Goal: Task Accomplishment & Management: Manage account settings

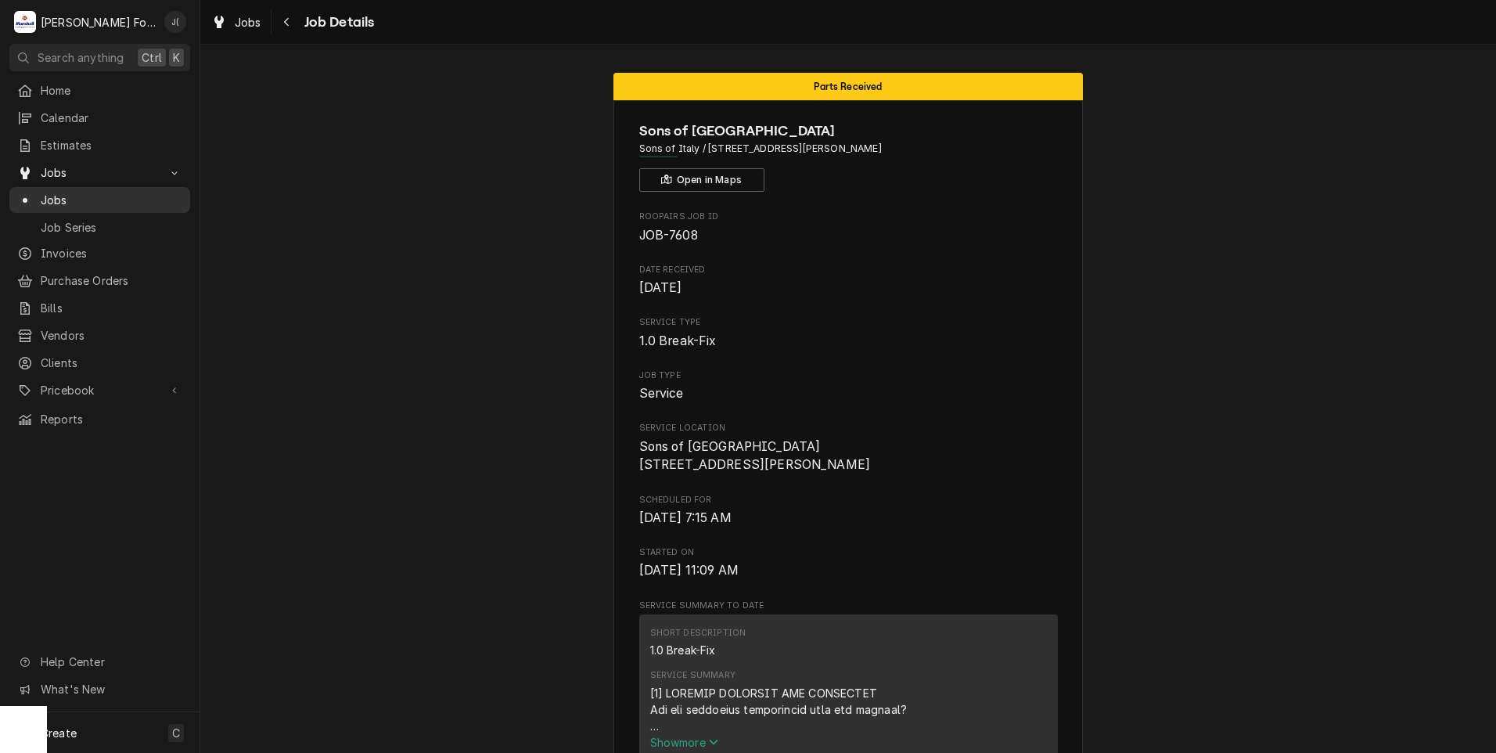
click at [38, 194] on div "Jobs" at bounding box center [99, 200] width 165 height 16
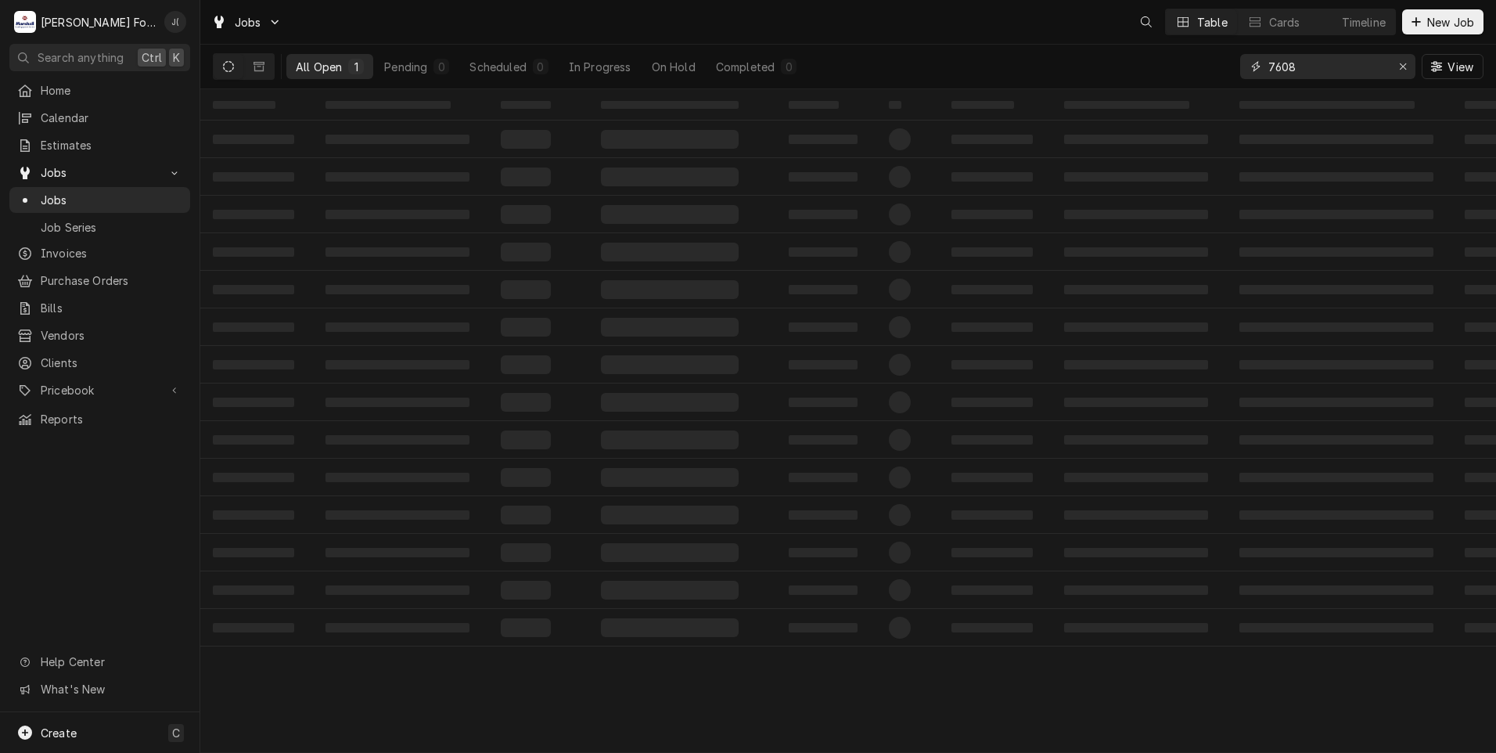
drag, startPoint x: 1061, startPoint y: 80, endPoint x: 1025, endPoint y: 87, distance: 36.7
click at [1036, 84] on div "All Open 1 Pending 0 Scheduled 0 In Progress On Hold Completed 0 7608 View" at bounding box center [848, 67] width 1271 height 44
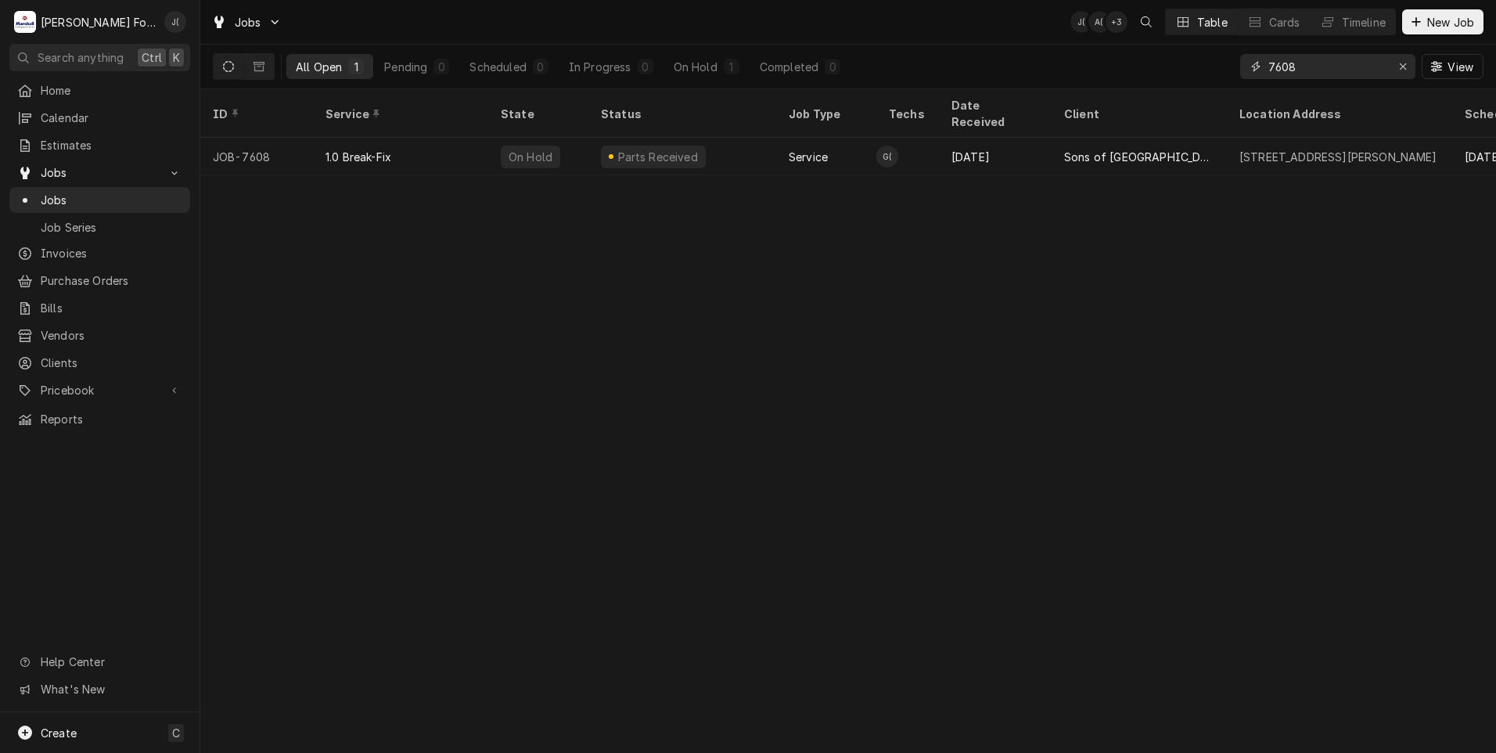
type input "7"
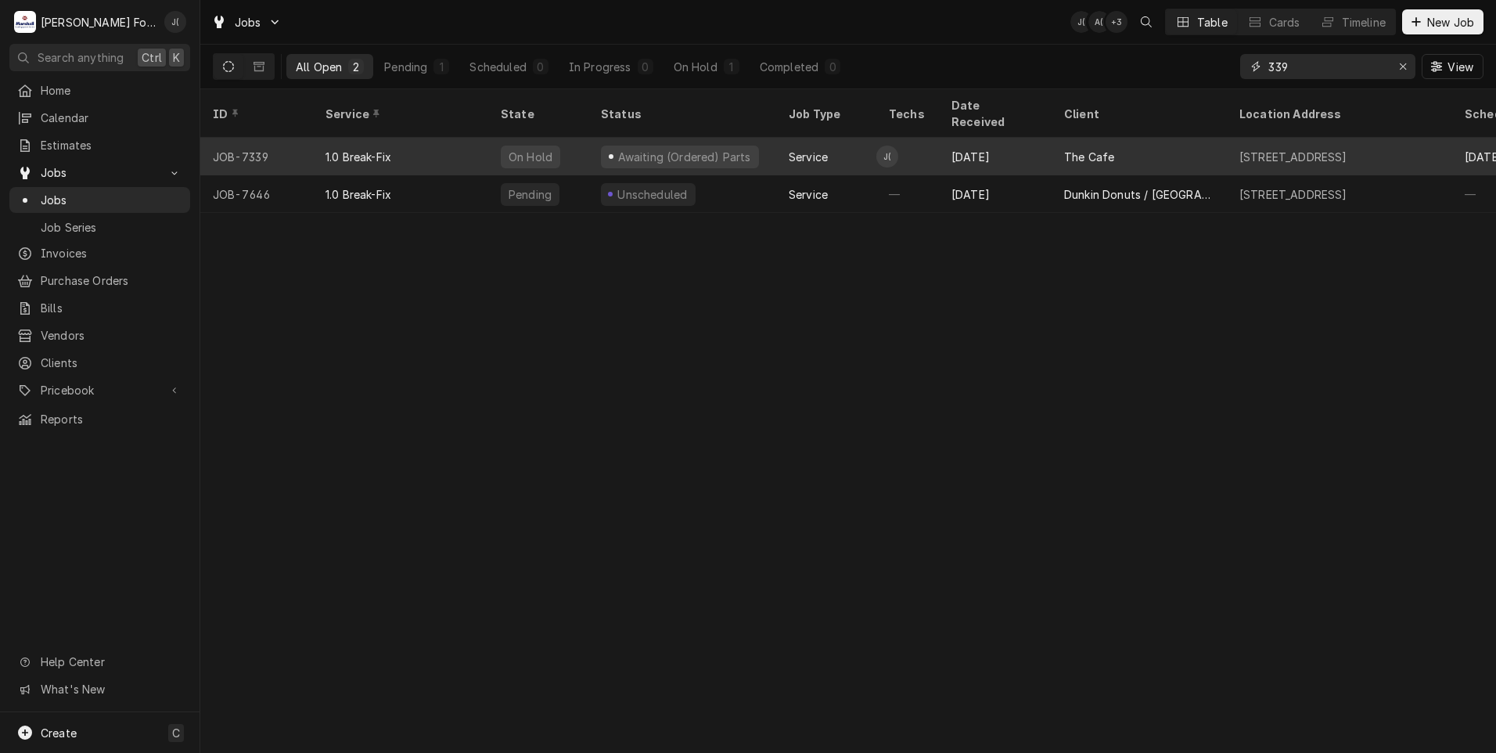
type input "339"
click at [679, 146] on div "Awaiting (Ordered) Parts" at bounding box center [682, 157] width 188 height 38
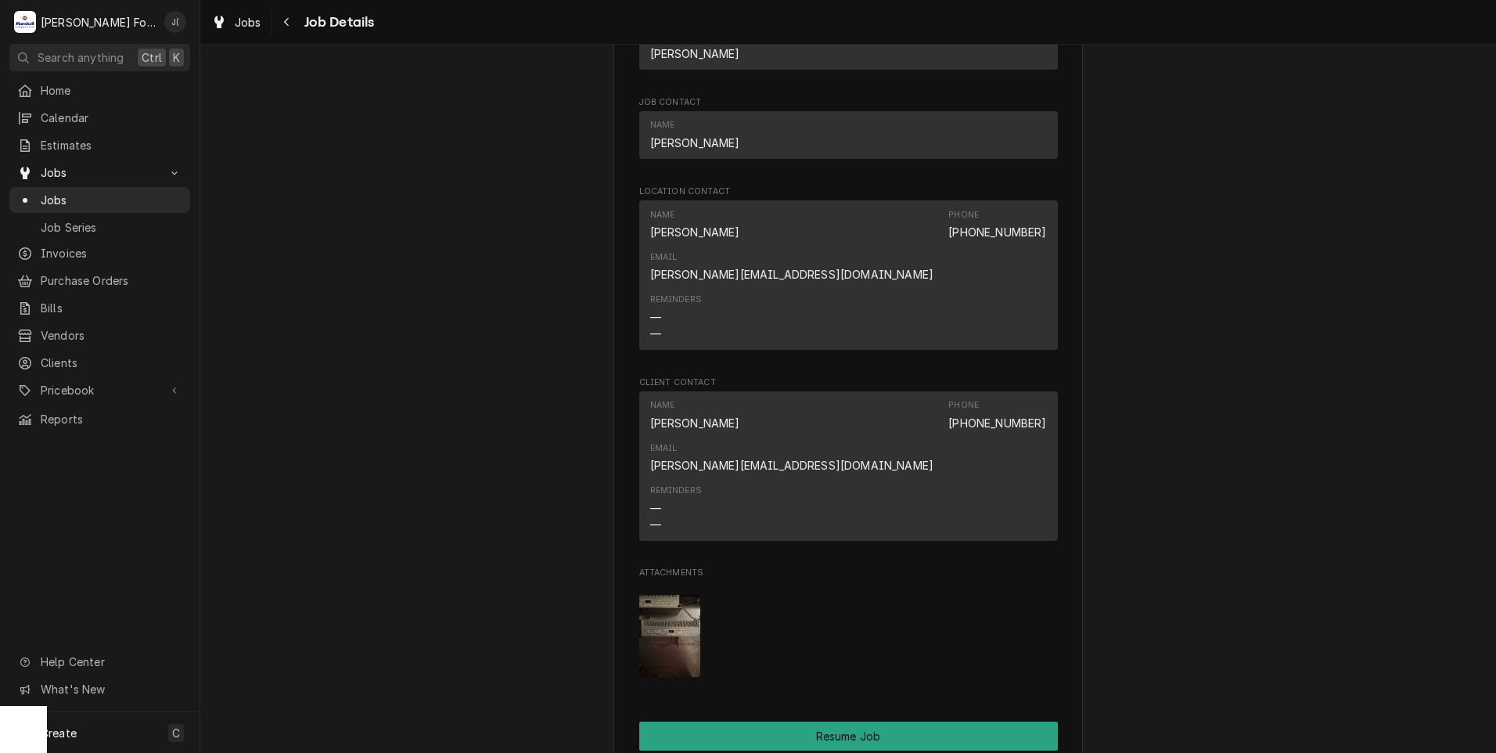
scroll to position [1721, 0]
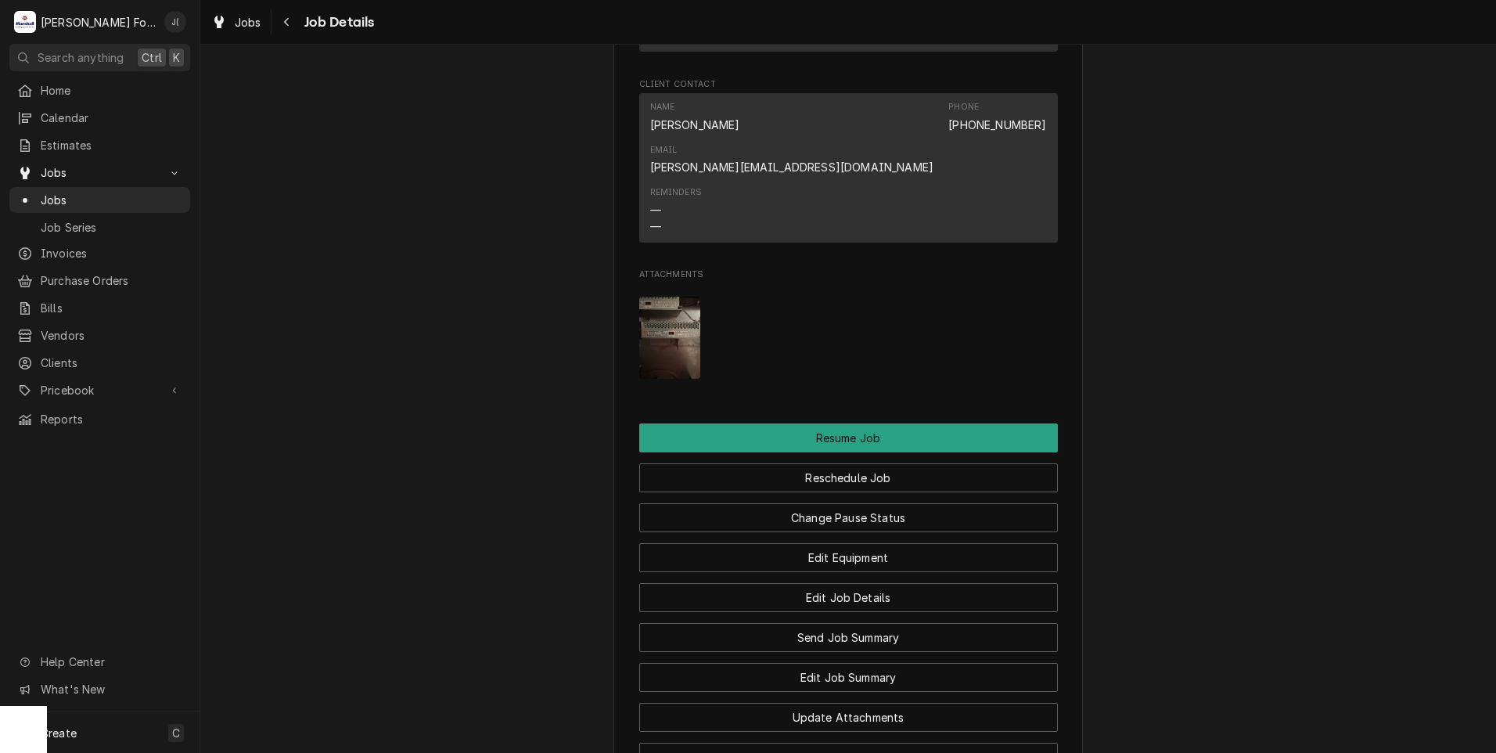
click at [660, 297] on img "Attachments" at bounding box center [670, 338] width 62 height 82
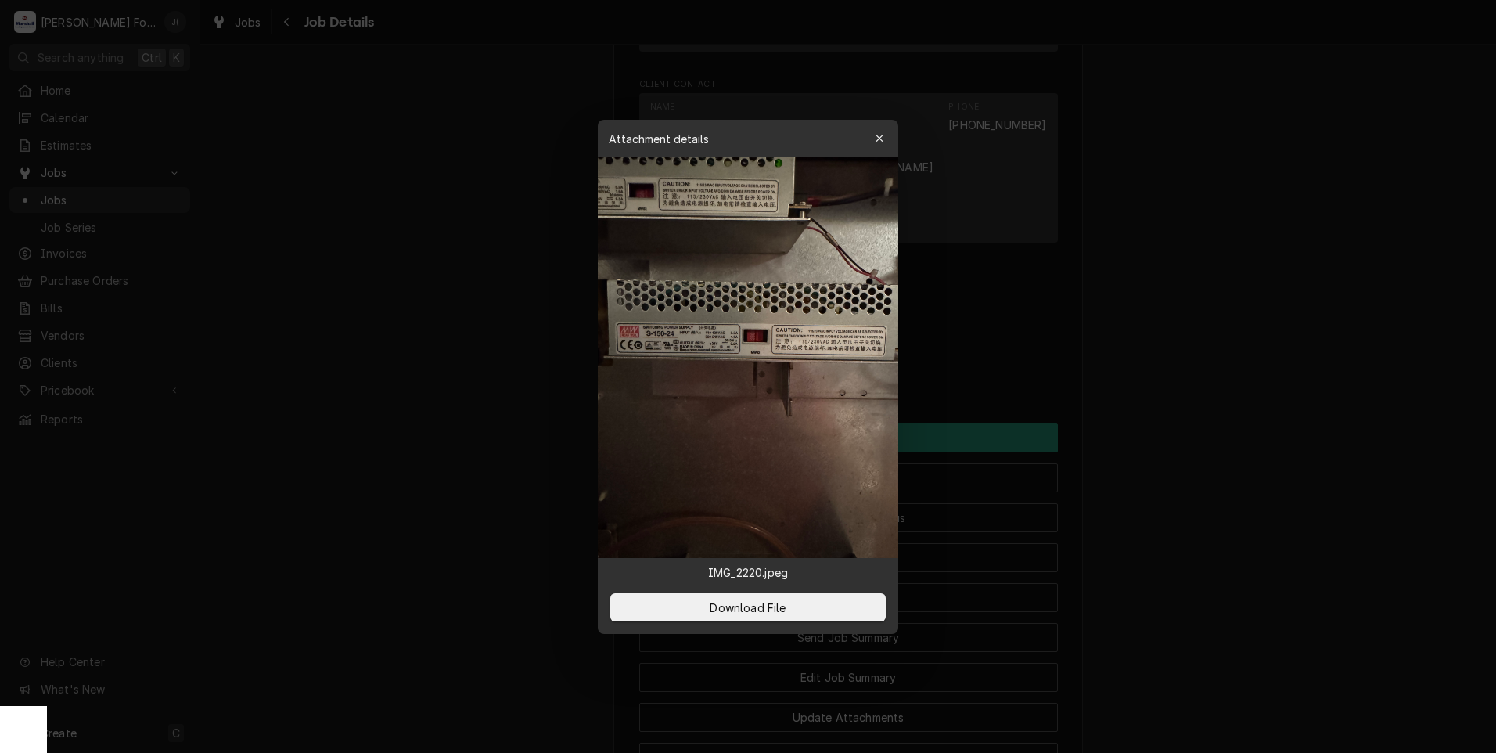
click at [1030, 541] on div at bounding box center [748, 376] width 1496 height 753
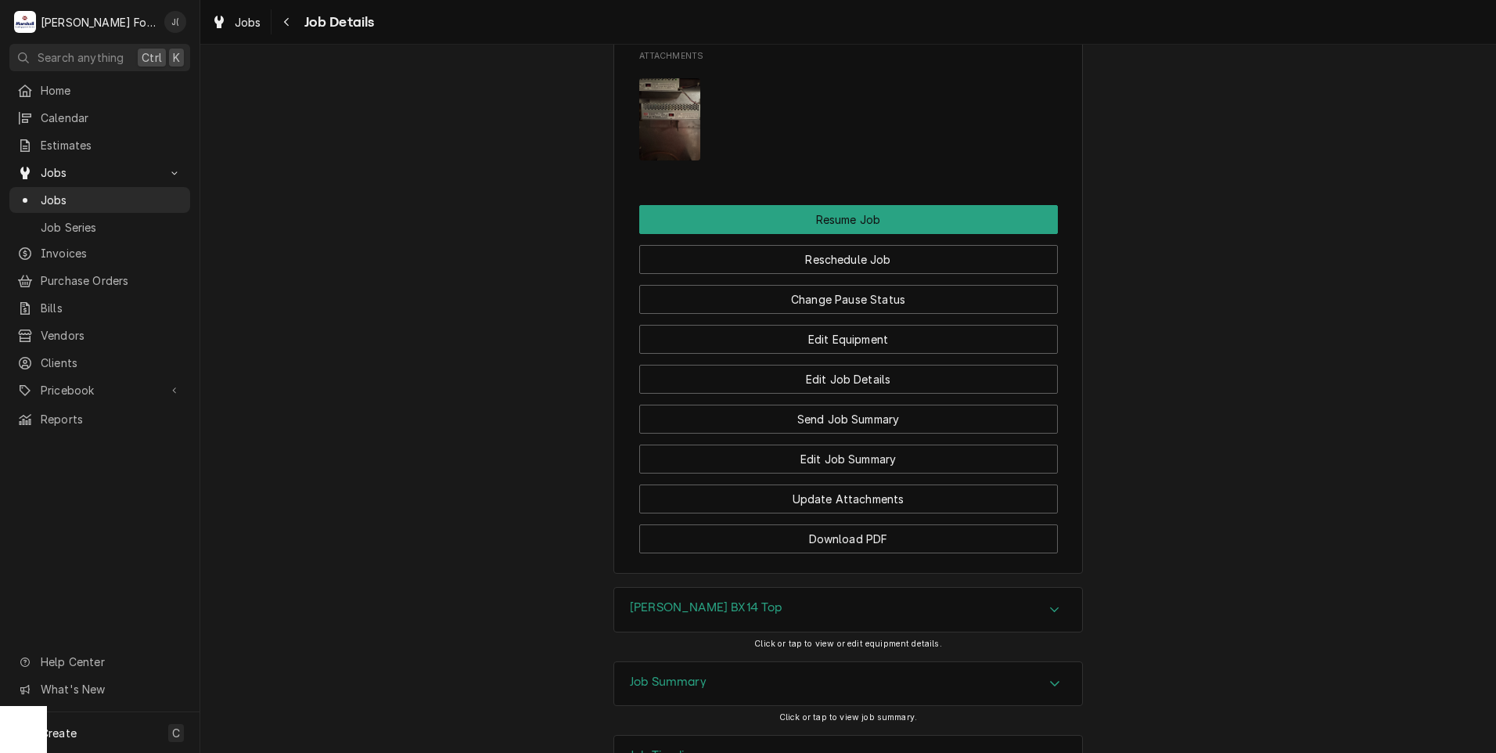
scroll to position [2003, 0]
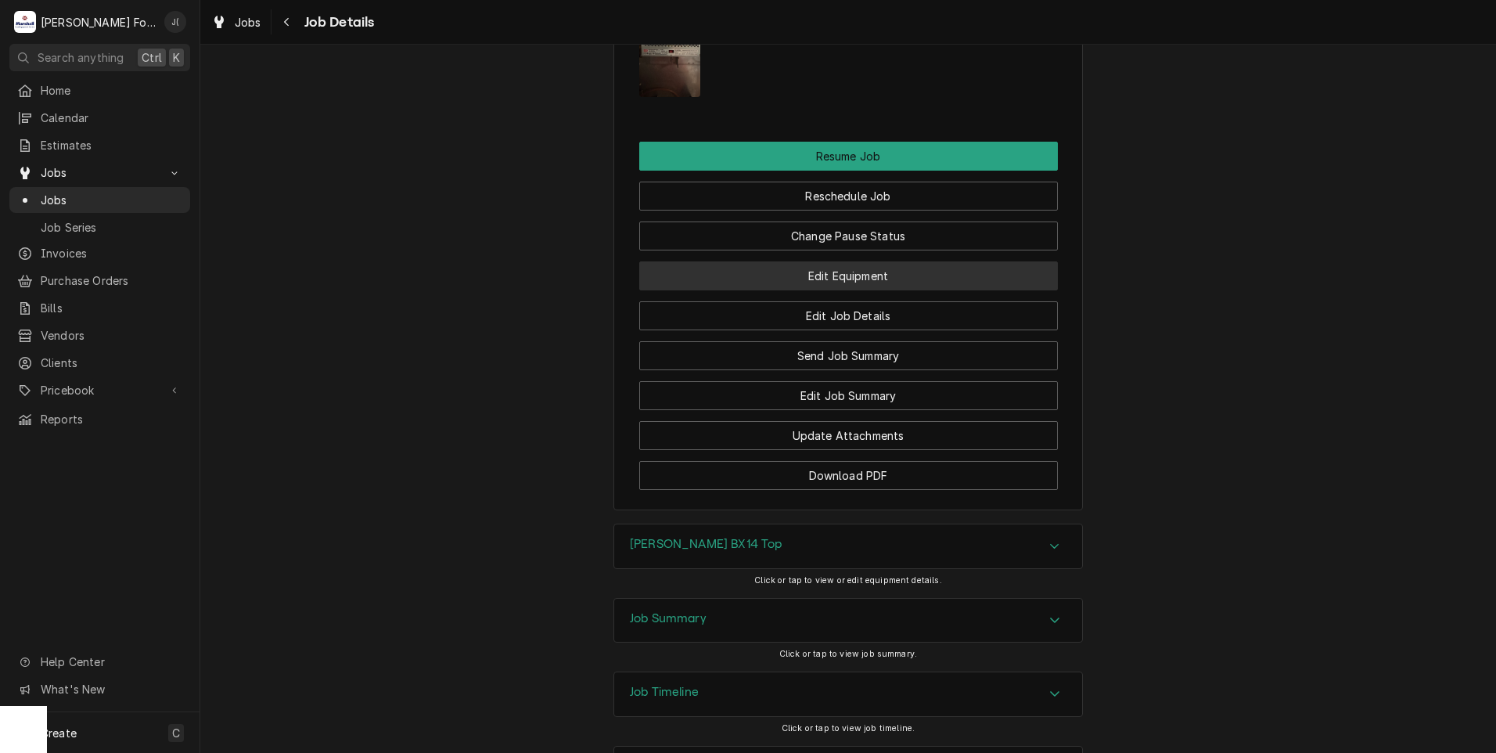
click at [807, 261] on button "Edit Equipment" at bounding box center [848, 275] width 419 height 29
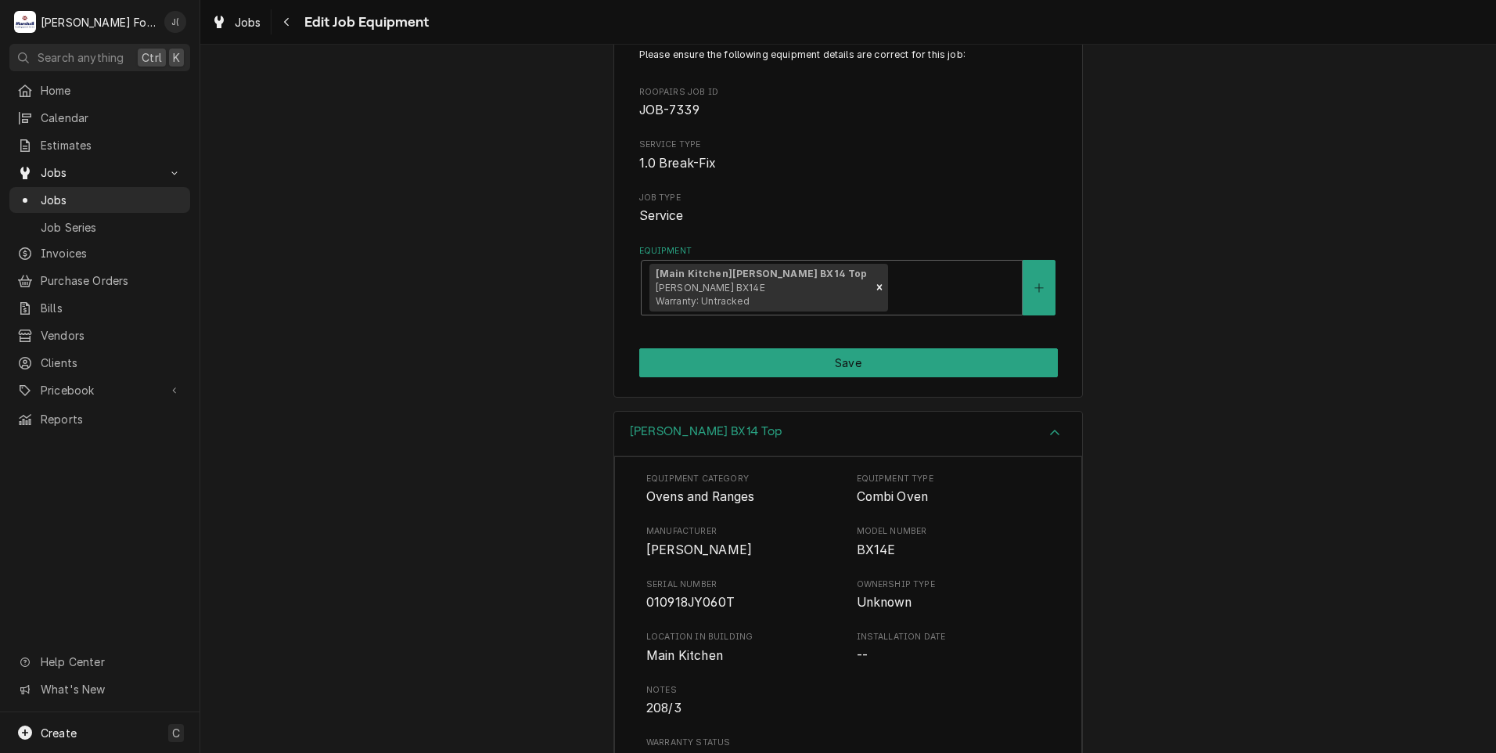
scroll to position [234, 0]
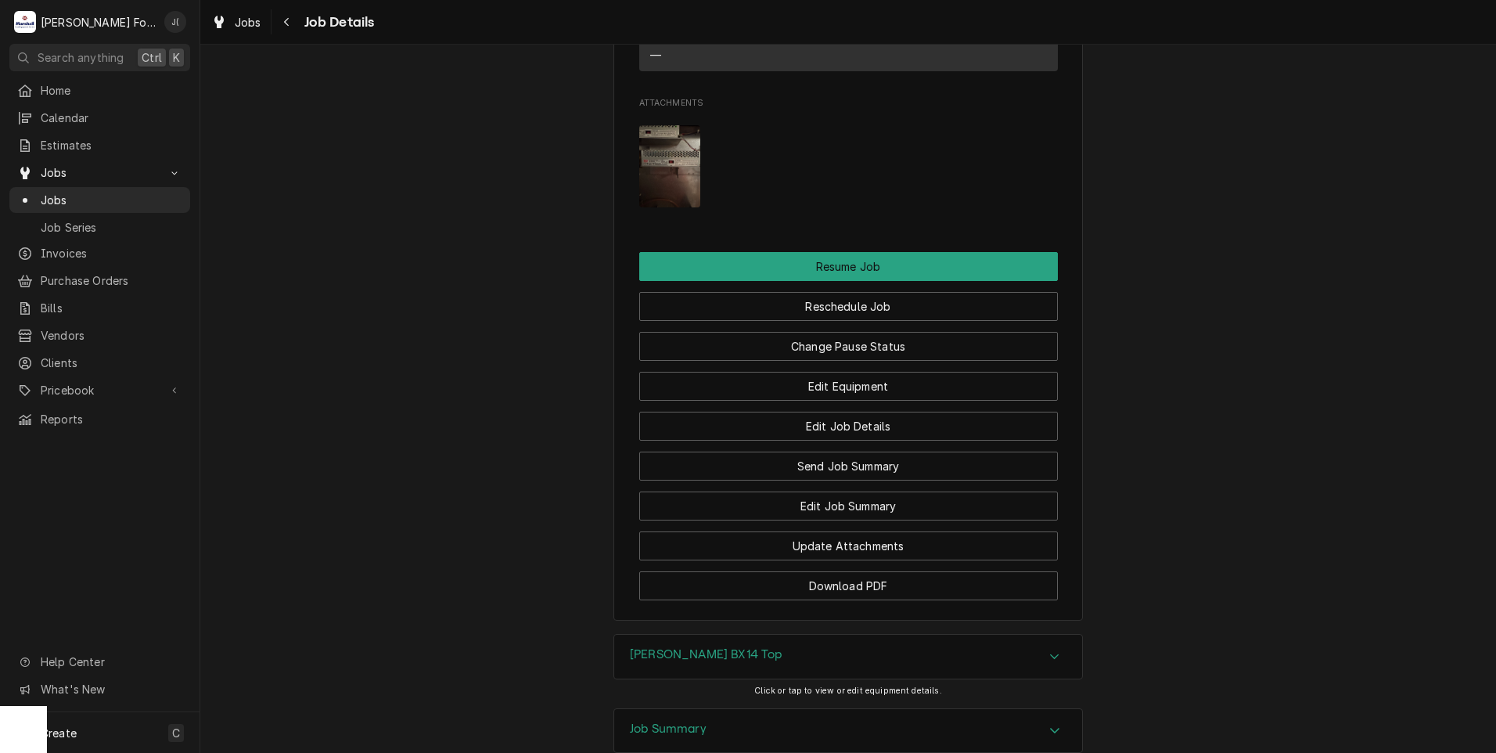
scroll to position [2003, 0]
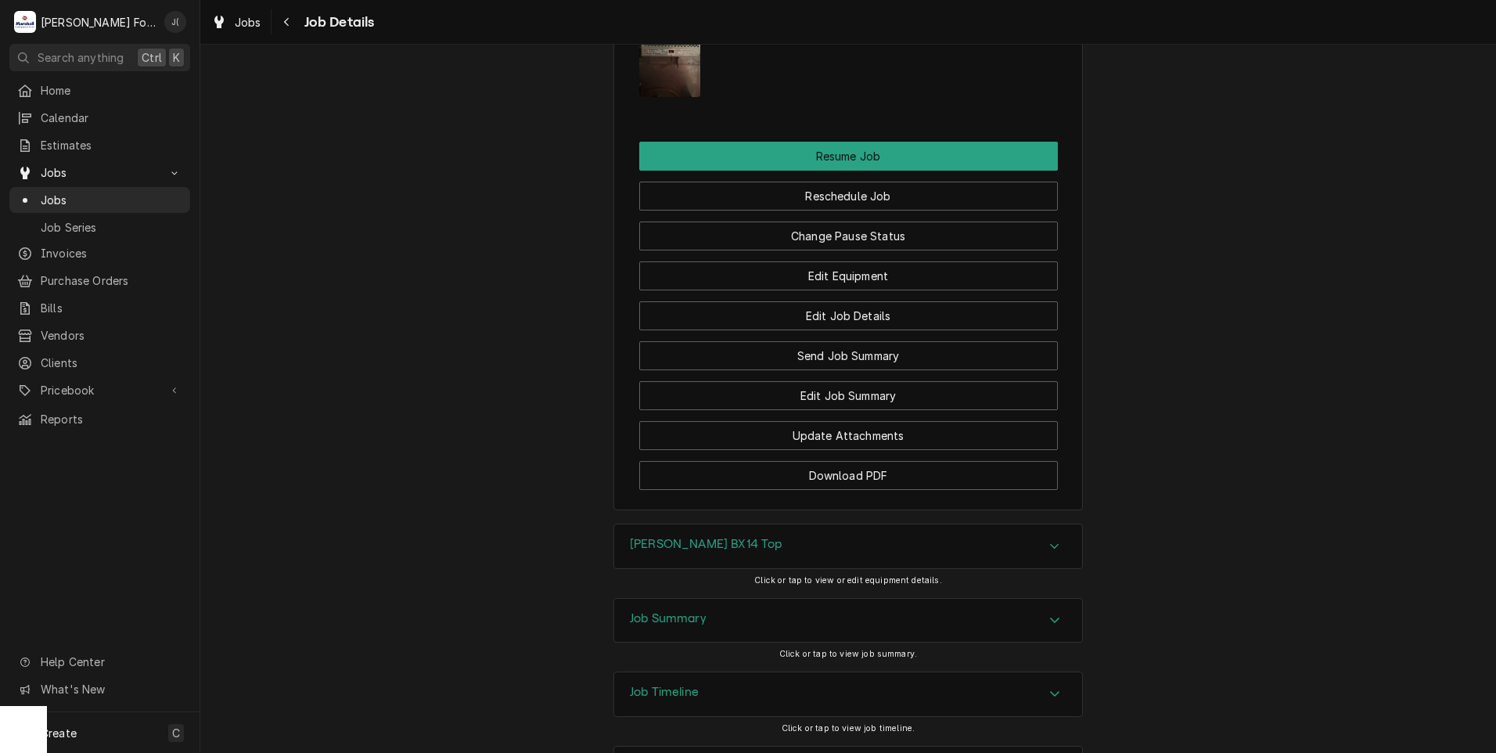
click at [676, 599] on div "Job Summary" at bounding box center [848, 621] width 468 height 44
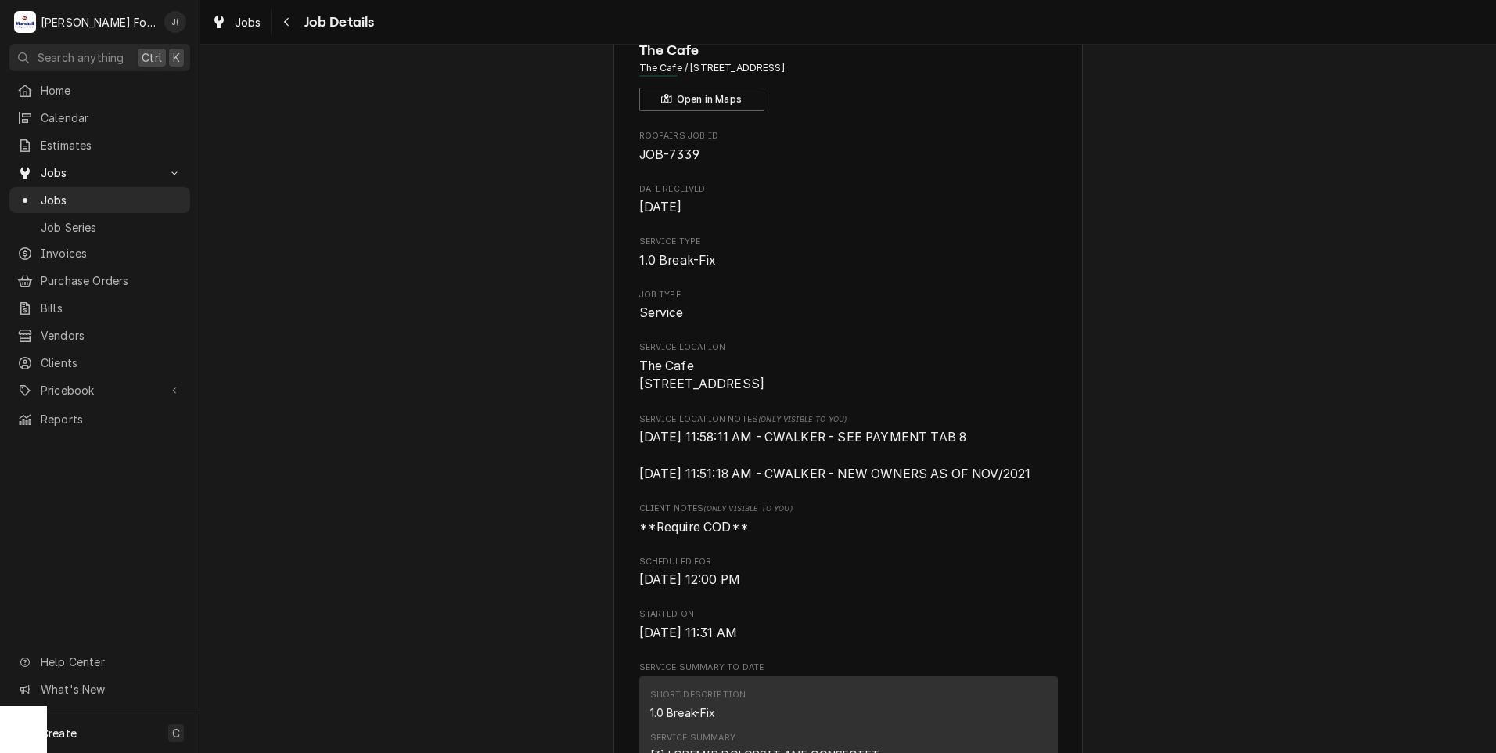
scroll to position [0, 0]
